Goal: Transaction & Acquisition: Book appointment/travel/reservation

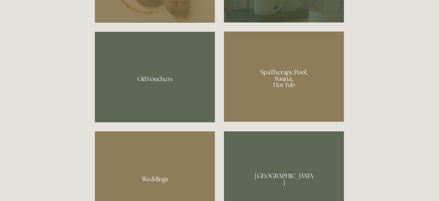
scroll to position [369, 0]
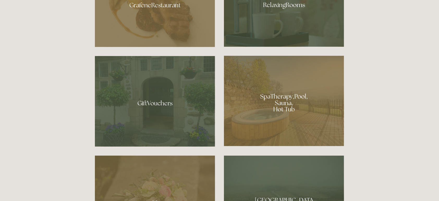
click at [280, 99] on div at bounding box center [284, 101] width 120 height 90
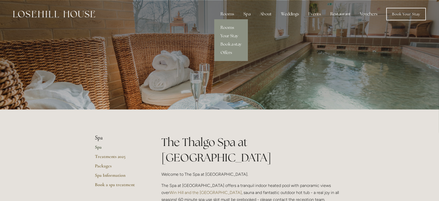
click at [228, 27] on link "Rooms" at bounding box center [231, 27] width 34 height 8
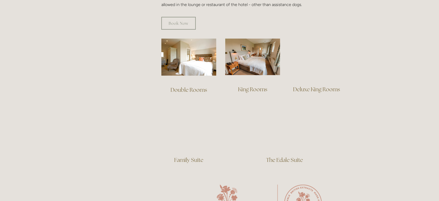
scroll to position [347, 0]
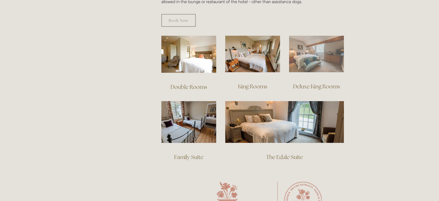
click at [309, 47] on img at bounding box center [316, 54] width 55 height 37
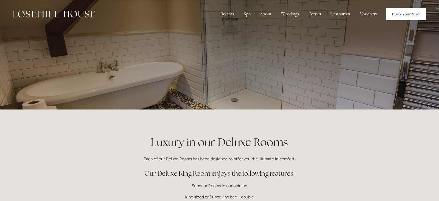
click at [400, 14] on link "Book Your Stay" at bounding box center [406, 14] width 40 height 13
